Goal: Information Seeking & Learning: Learn about a topic

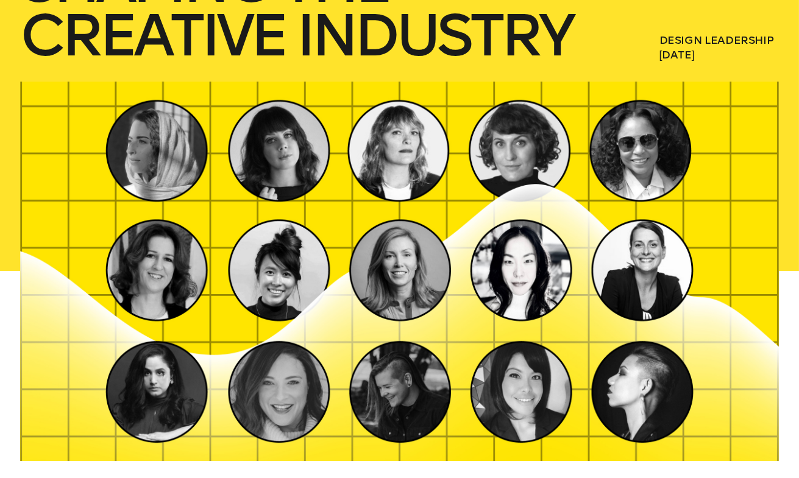
scroll to position [325, 0]
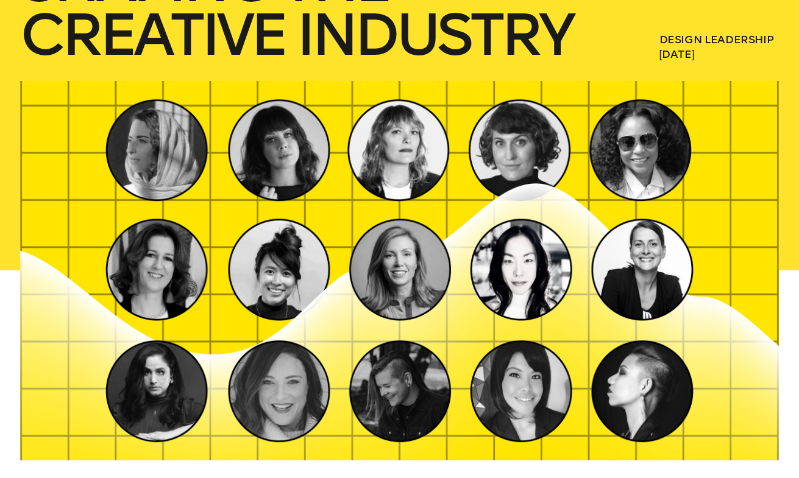
click at [537, 373] on div at bounding box center [399, 271] width 759 height 380
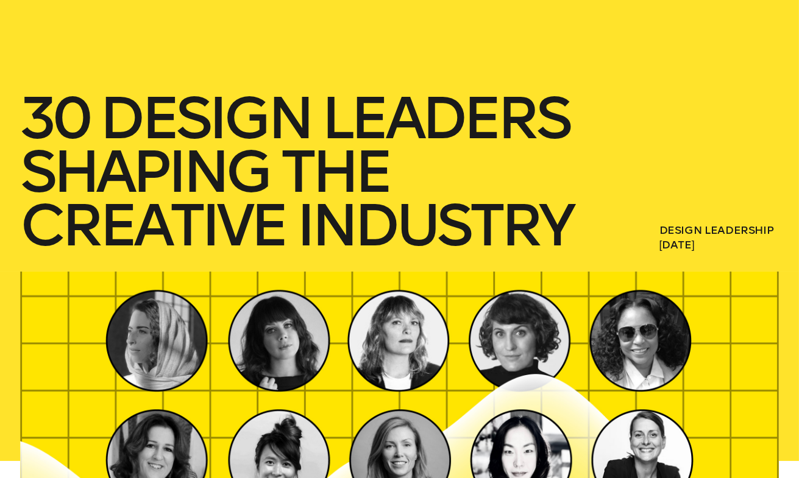
scroll to position [133, 0]
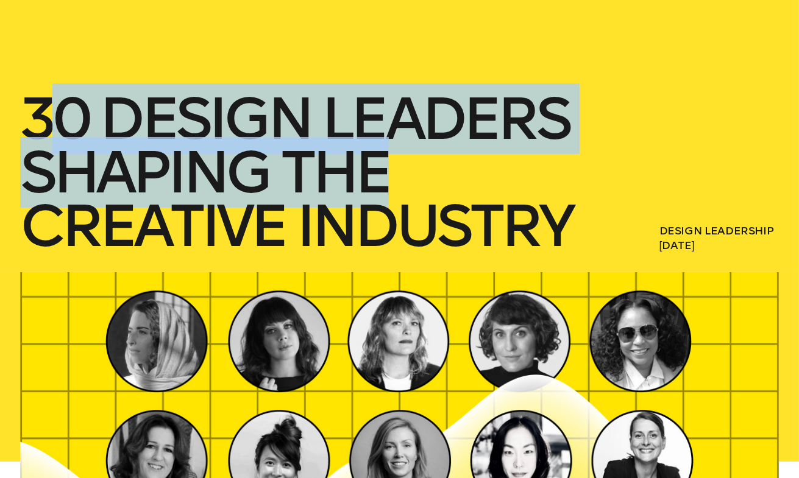
drag, startPoint x: 52, startPoint y: 123, endPoint x: 383, endPoint y: 160, distance: 332.9
click at [383, 160] on h1 "30 Design Leaders Shaping The Creative Industry" at bounding box center [299, 172] width 559 height 161
copy h1 "0 Design Leaders Shaping The"
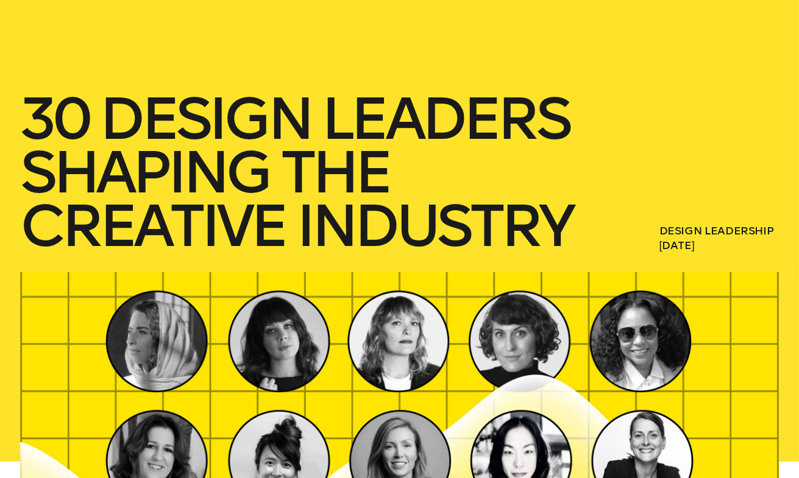
click at [208, 228] on h1 "30 Design Leaders Shaping The Creative Industry" at bounding box center [299, 172] width 559 height 161
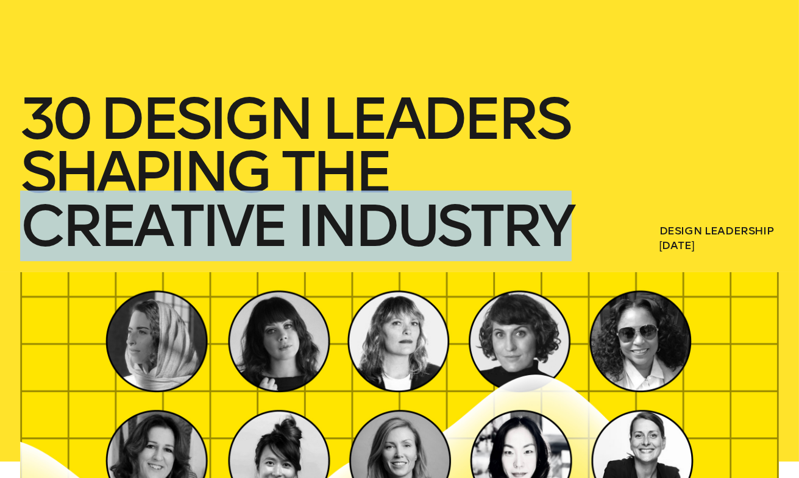
drag, startPoint x: 37, startPoint y: 228, endPoint x: 575, endPoint y: 220, distance: 538.1
click at [575, 220] on h1 "30 Design Leaders Shaping The Creative Industry" at bounding box center [299, 172] width 559 height 161
copy h1 "Creative Industry"
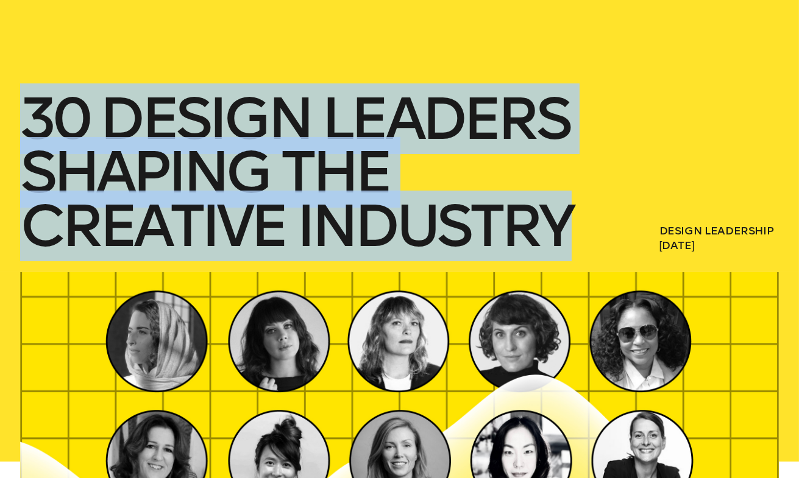
drag, startPoint x: 25, startPoint y: 107, endPoint x: 590, endPoint y: 211, distance: 574.3
click at [590, 211] on div "30 Design Leaders Shaping The Creative Industry Design Leadership [DATE]" at bounding box center [399, 70] width 799 height 406
copy h1 "30 Design Leaders Shaping The Creative Industry"
click at [600, 169] on div "30 Design Leaders Shaping The Creative Industry Design Leadership [DATE]" at bounding box center [399, 70] width 799 height 406
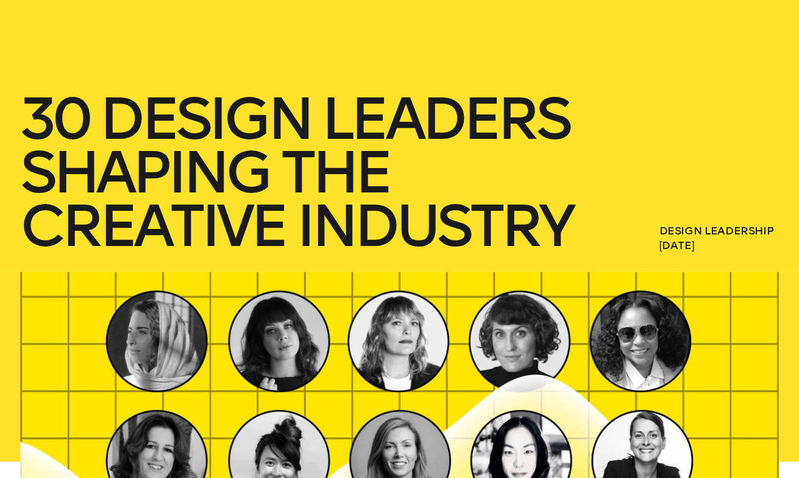
drag, startPoint x: 656, startPoint y: 245, endPoint x: 765, endPoint y: 241, distance: 109.1
click at [765, 241] on div "30 Design Leaders Shaping The Creative Industry Design Leadership [DATE]" at bounding box center [399, 70] width 799 height 406
copy span "[DATE]"
click at [582, 246] on div "30 Design Leaders Shaping The Creative Industry Design Leadership [DATE]" at bounding box center [399, 70] width 799 height 406
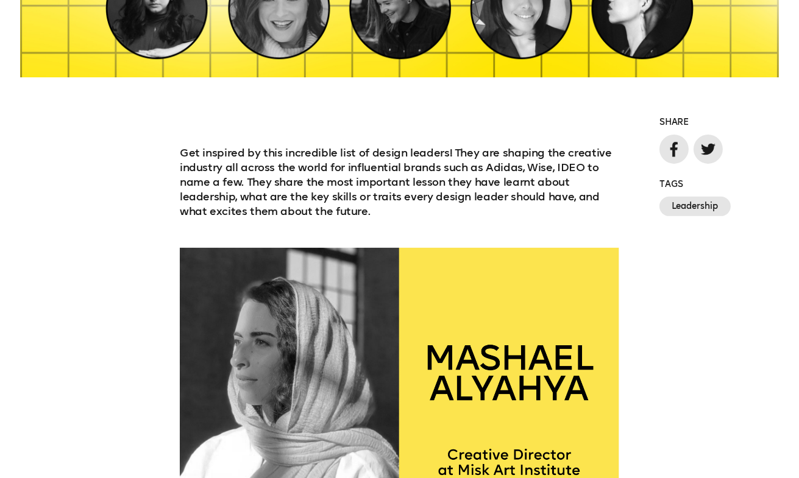
scroll to position [707, 0]
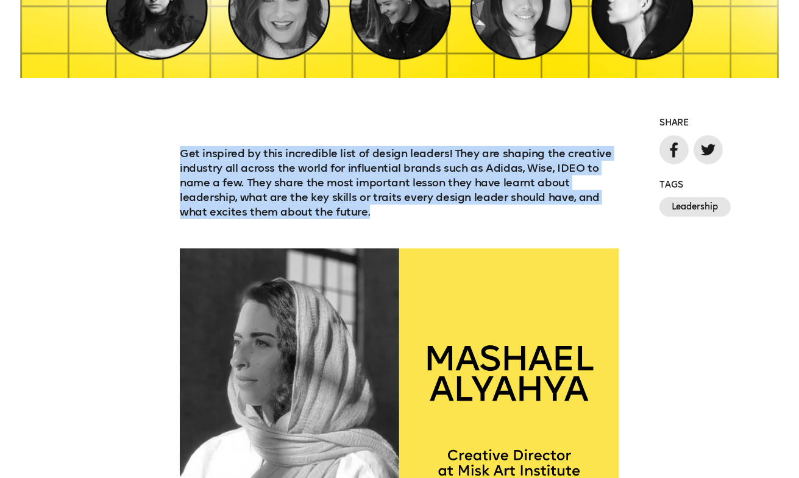
drag, startPoint x: 177, startPoint y: 150, endPoint x: 406, endPoint y: 216, distance: 238.5
click at [406, 216] on div "Get inspired by this incredible list of design leaders! They are shaping the cr…" at bounding box center [399, 182] width 799 height 73
copy p "Get inspired by this incredible list of design leaders! They are shaping the cr…"
click at [256, 192] on p "Get inspired by this incredible list of design leaders! They are shaping the cr…" at bounding box center [399, 182] width 439 height 73
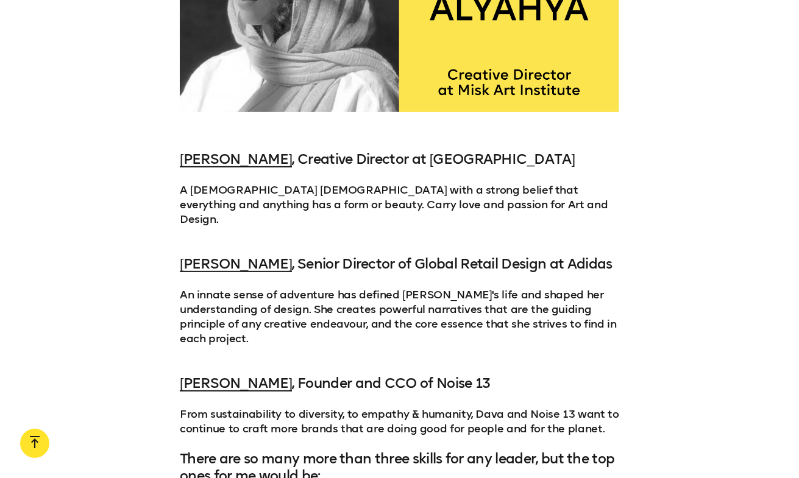
scroll to position [1091, 0]
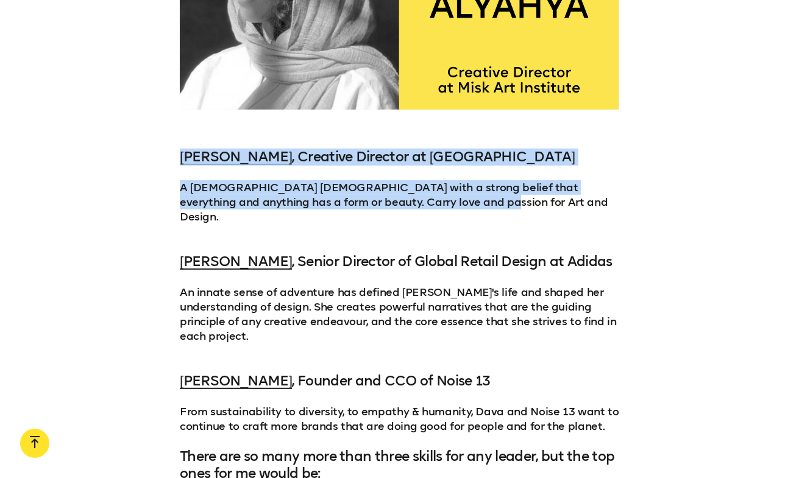
drag, startPoint x: 160, startPoint y: 157, endPoint x: 487, endPoint y: 197, distance: 330.3
click at [487, 197] on div "[PERSON_NAME] , Creative Director at [GEOGRAPHIC_DATA] A [DEMOGRAPHIC_DATA] [DE…" at bounding box center [399, 187] width 799 height 76
copy div "[PERSON_NAME] , Creative Director at [GEOGRAPHIC_DATA] A [DEMOGRAPHIC_DATA] [DE…"
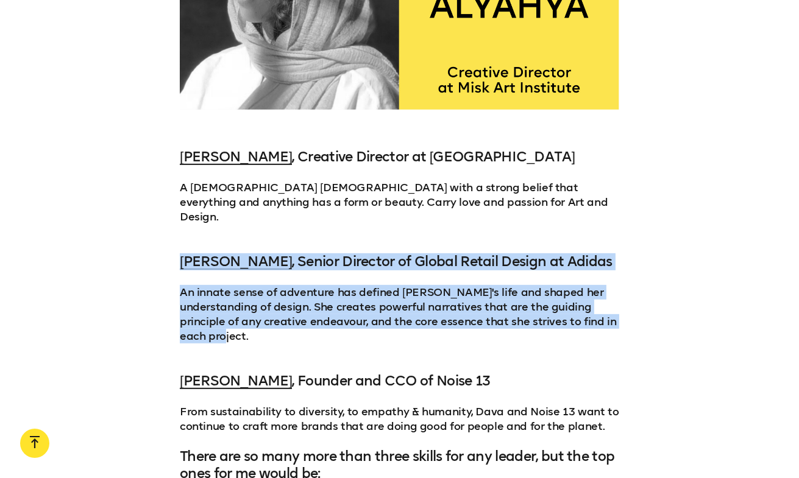
drag, startPoint x: 169, startPoint y: 240, endPoint x: 277, endPoint y: 316, distance: 132.5
click at [277, 316] on div "[PERSON_NAME] , Senior Director of Global Retail Design at Adidas ﻿ An innate s…" at bounding box center [399, 298] width 799 height 90
copy div "[PERSON_NAME] , Senior Director of Global Retail Design at Adidas ﻿ An innate s…"
click at [283, 304] on p "﻿ An innate sense of adventure has defined [PERSON_NAME]'s life and shaped her …" at bounding box center [399, 314] width 439 height 58
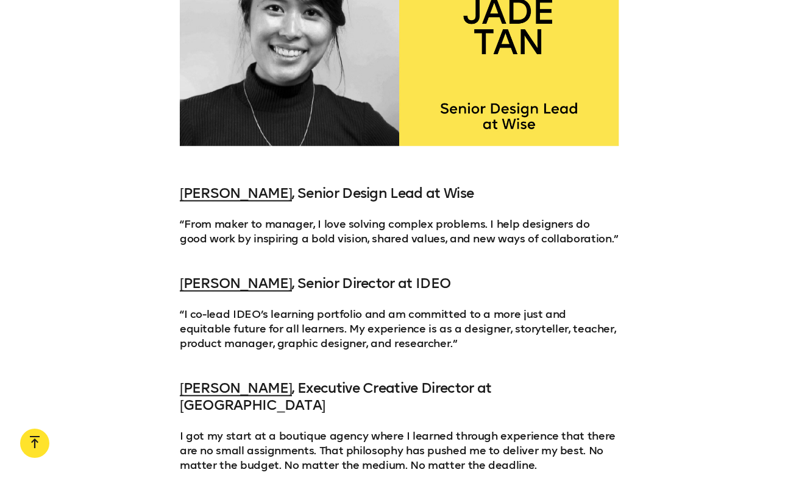
scroll to position [1856, 0]
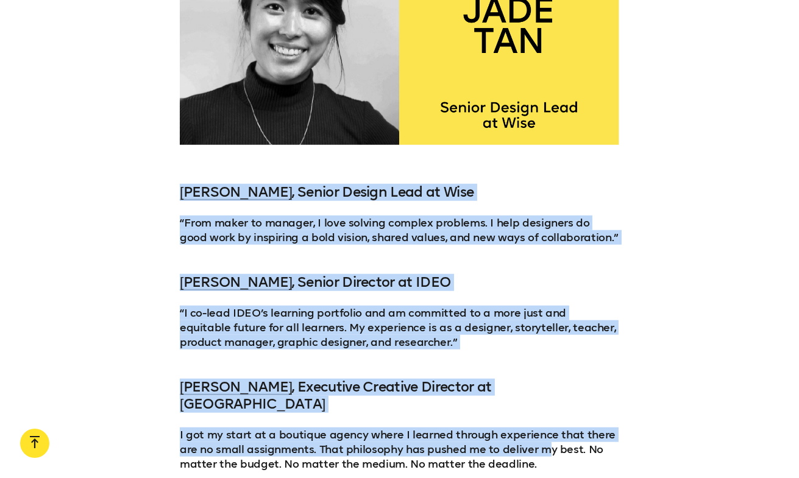
drag, startPoint x: 178, startPoint y: 166, endPoint x: 545, endPoint y: 414, distance: 443.6
copy div "[PERSON_NAME] , Senior Design Lead at Wise “From maker to manager, I love solvi…"
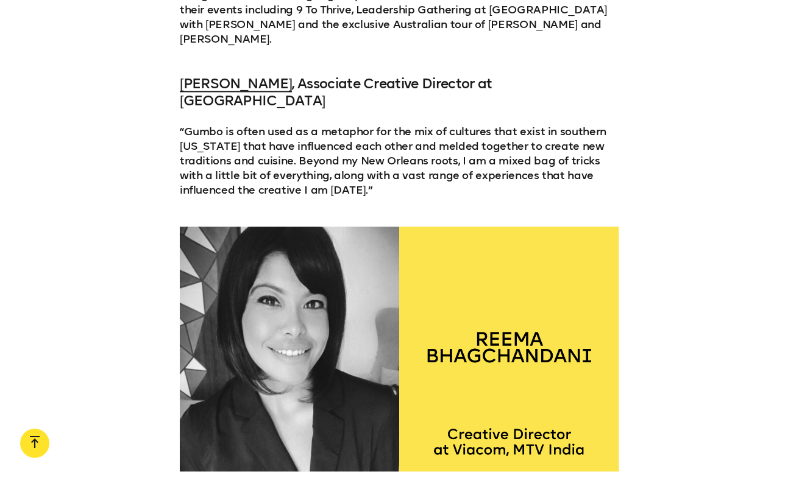
scroll to position [3980, 0]
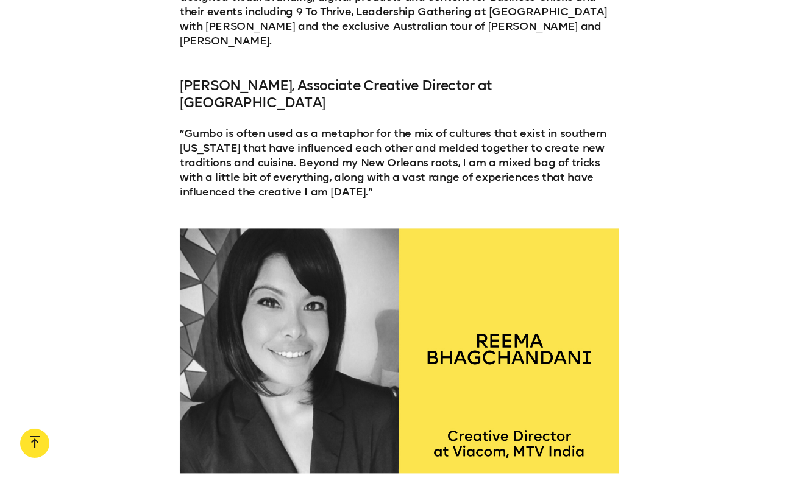
click at [263, 77] on link "[PERSON_NAME]" at bounding box center [236, 85] width 112 height 16
